Goal: Find specific page/section: Find specific page/section

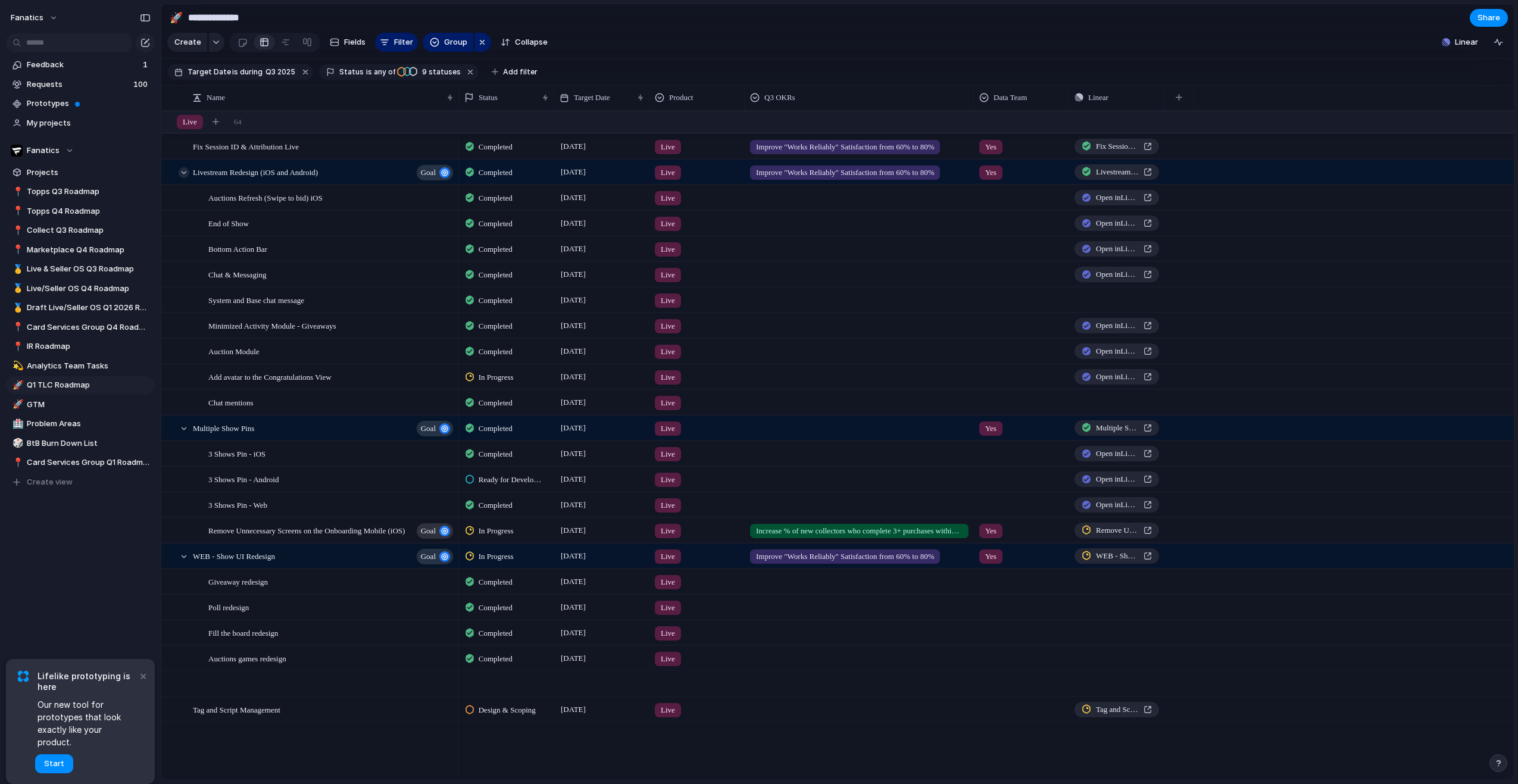
click at [182, 178] on div at bounding box center [184, 172] width 10 height 10
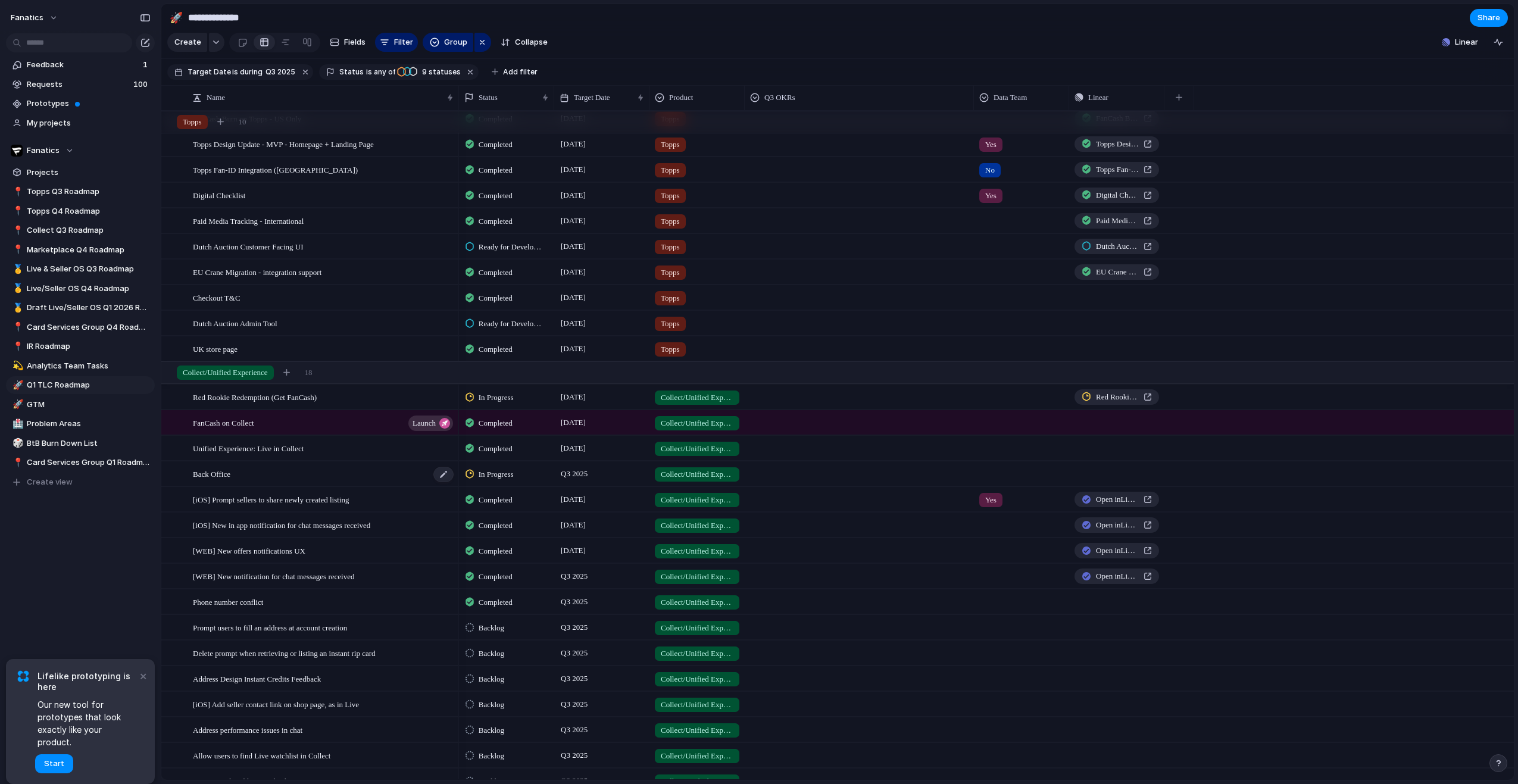
scroll to position [873, 0]
